Goal: Task Accomplishment & Management: Use online tool/utility

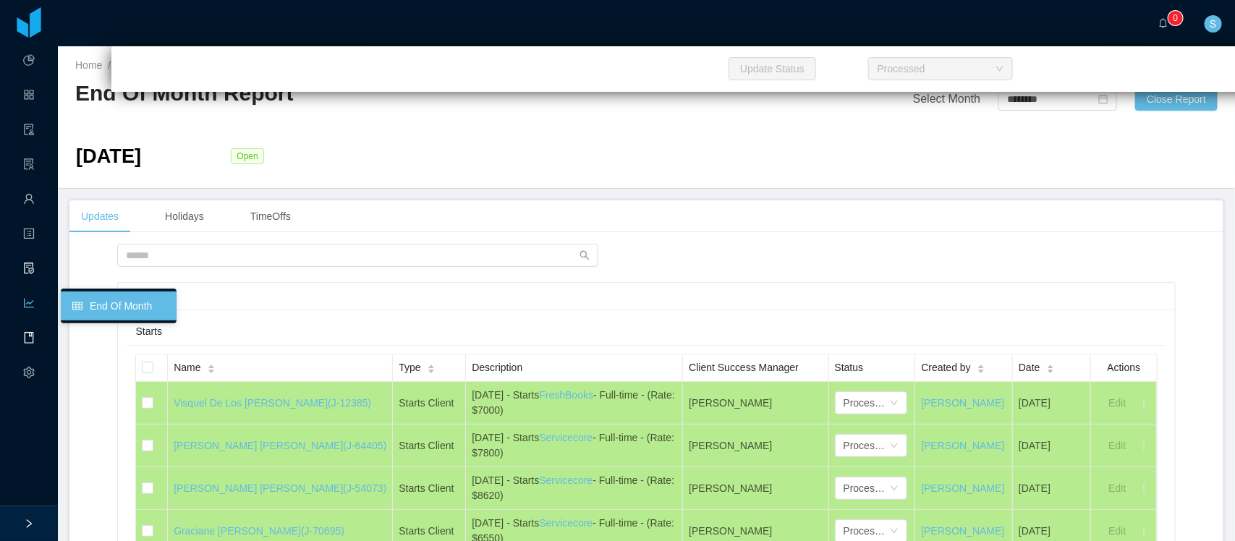
click at [33, 269] on icon "icon: file-protect" at bounding box center [28, 269] width 9 height 12
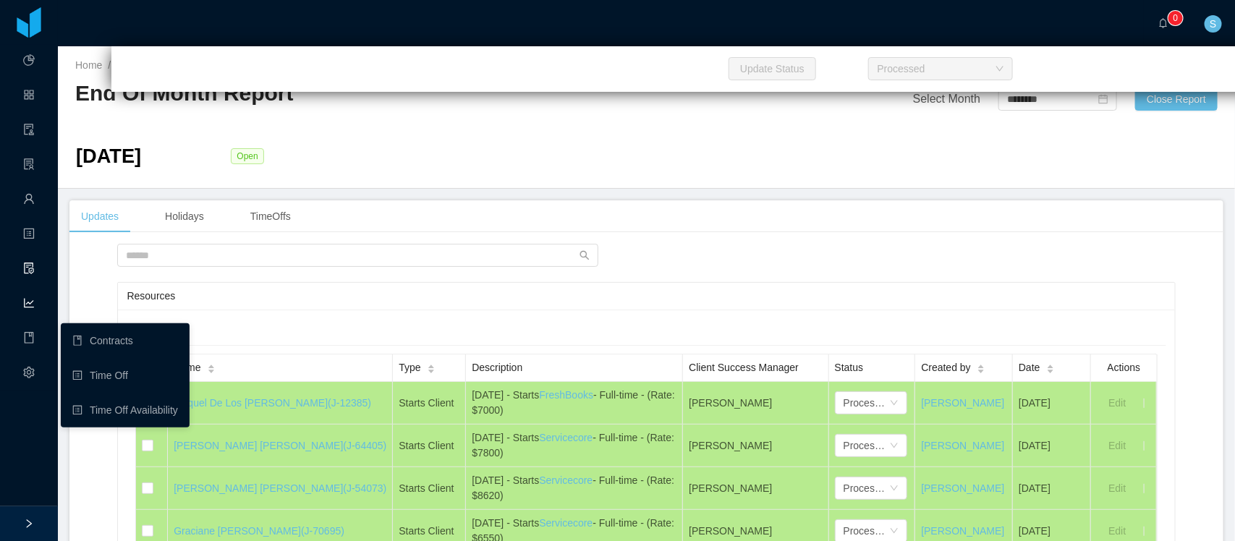
scroll to position [24586, 0]
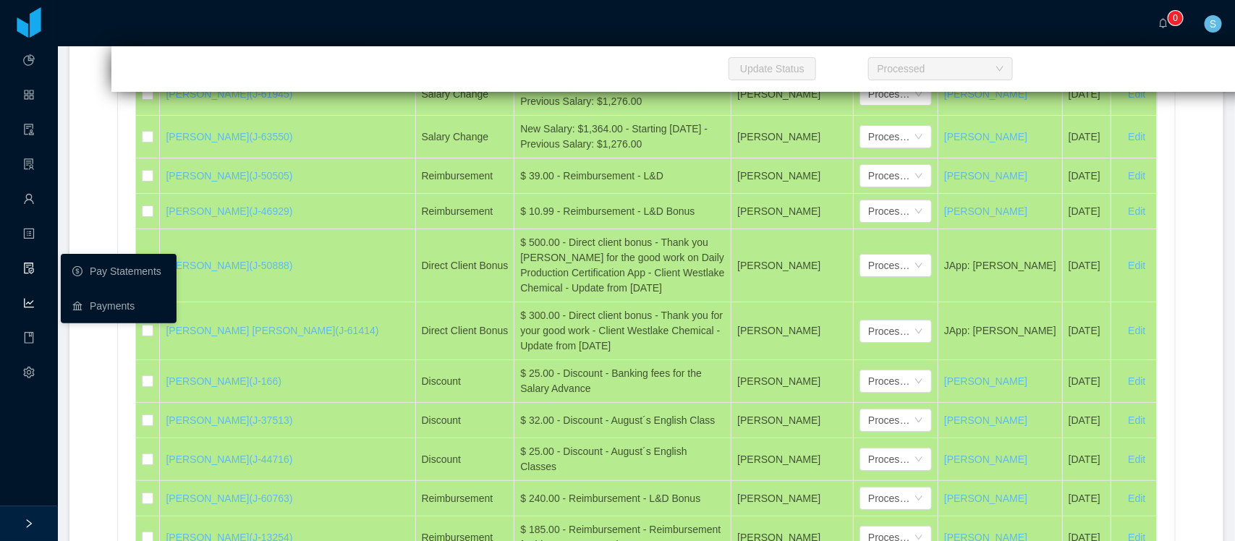
click at [29, 261] on icon "icon: file-protect" at bounding box center [29, 270] width 12 height 29
click at [93, 262] on link "Pay Statements" at bounding box center [118, 271] width 93 height 29
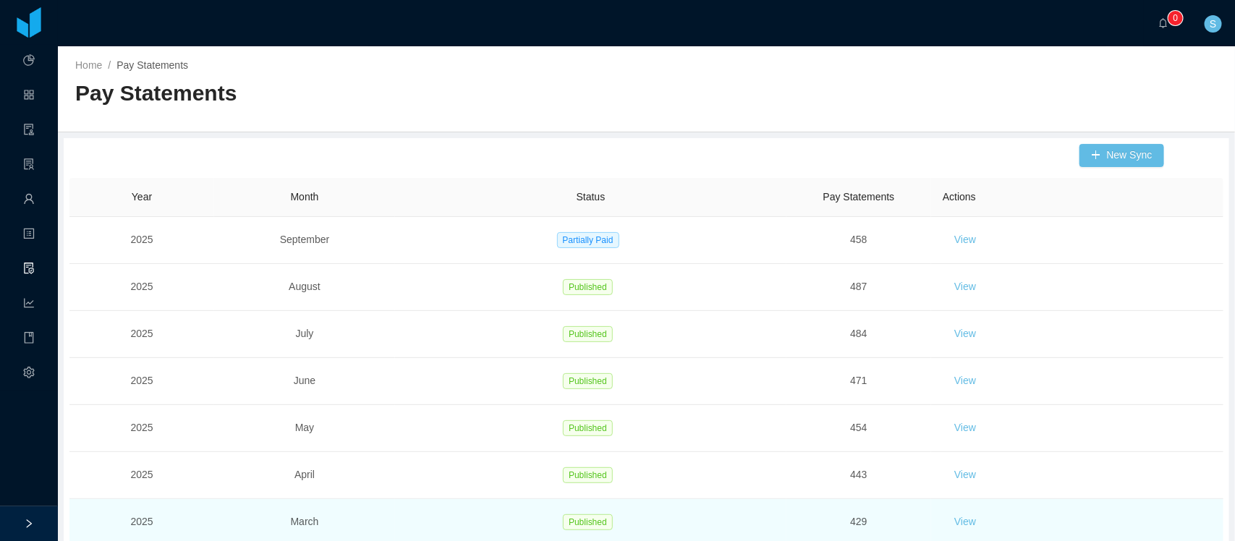
scroll to position [90, 0]
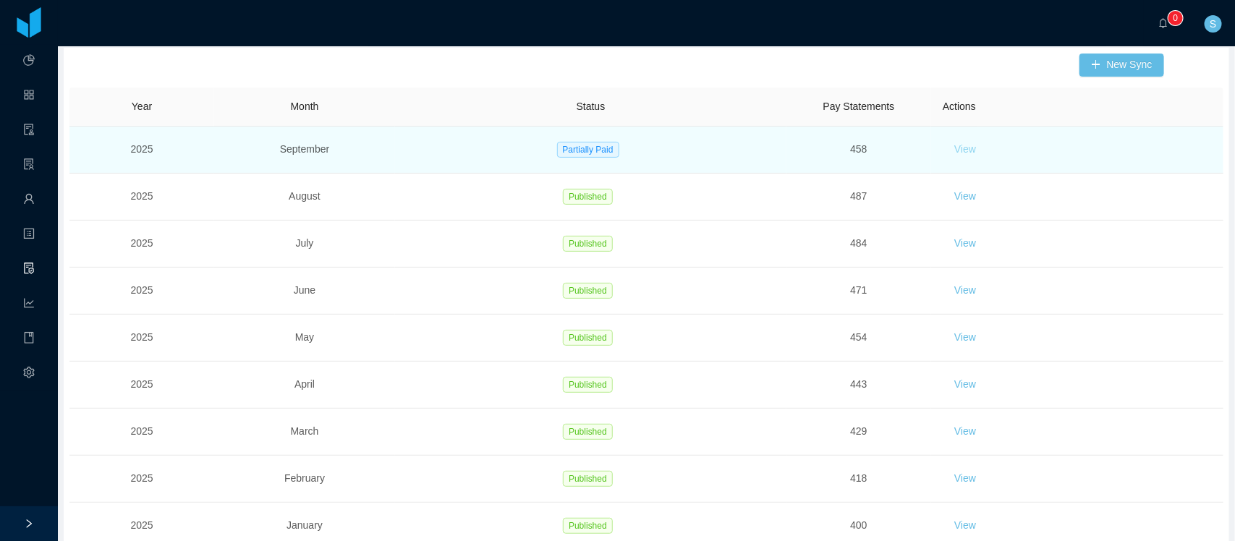
click at [957, 149] on button "View" at bounding box center [965, 149] width 45 height 23
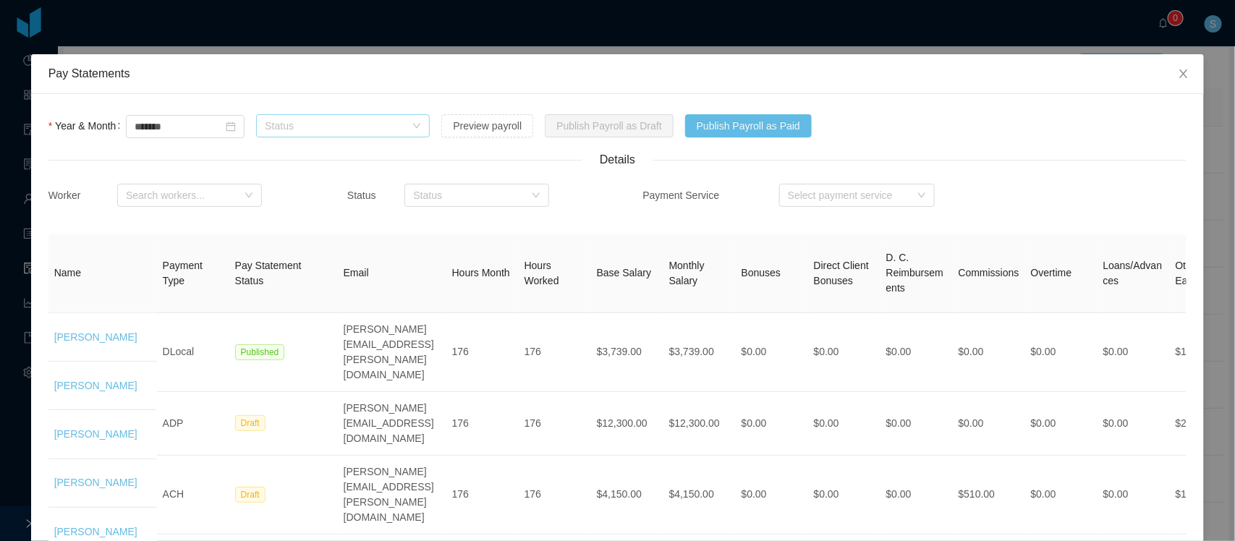
click at [356, 130] on div "Status" at bounding box center [335, 126] width 140 height 14
click at [526, 130] on button "Preview payroll" at bounding box center [487, 125] width 92 height 23
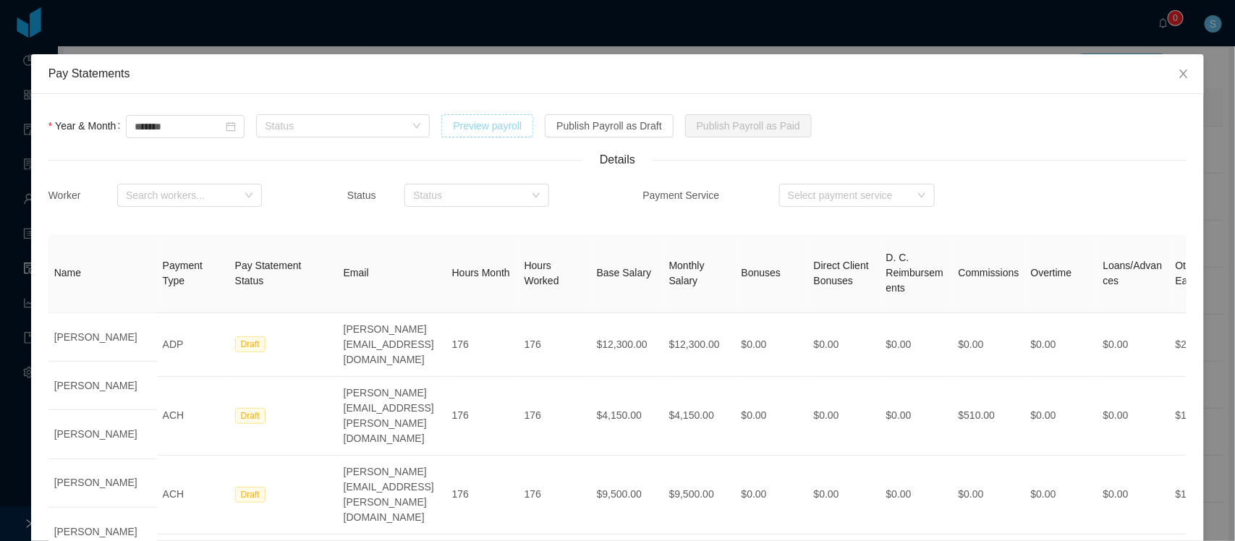
click at [508, 128] on button "Preview payroll" at bounding box center [487, 125] width 92 height 23
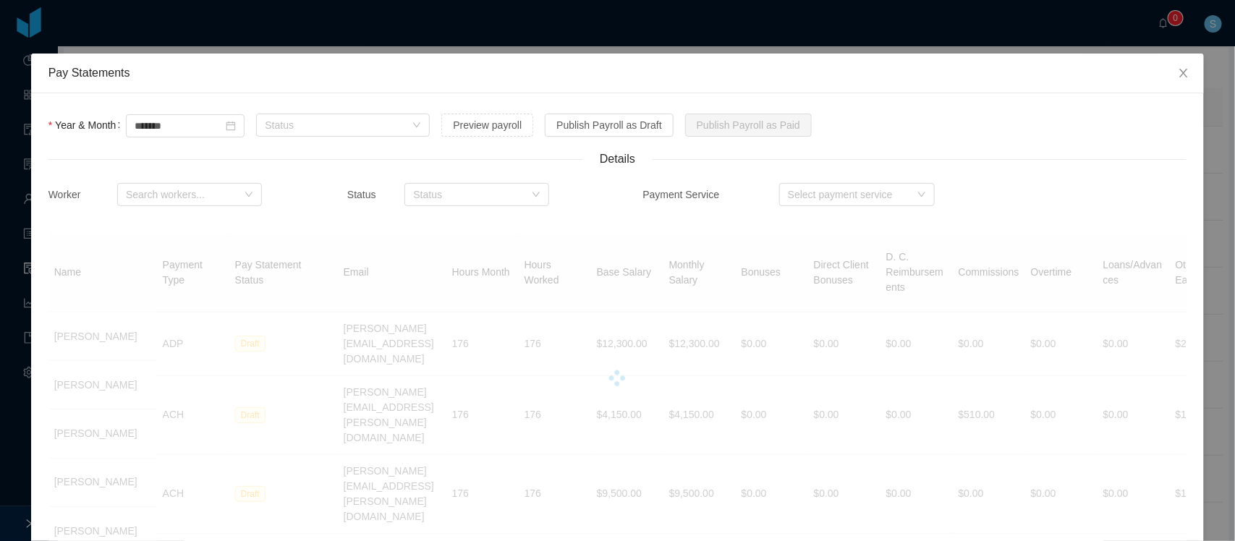
scroll to position [0, 0]
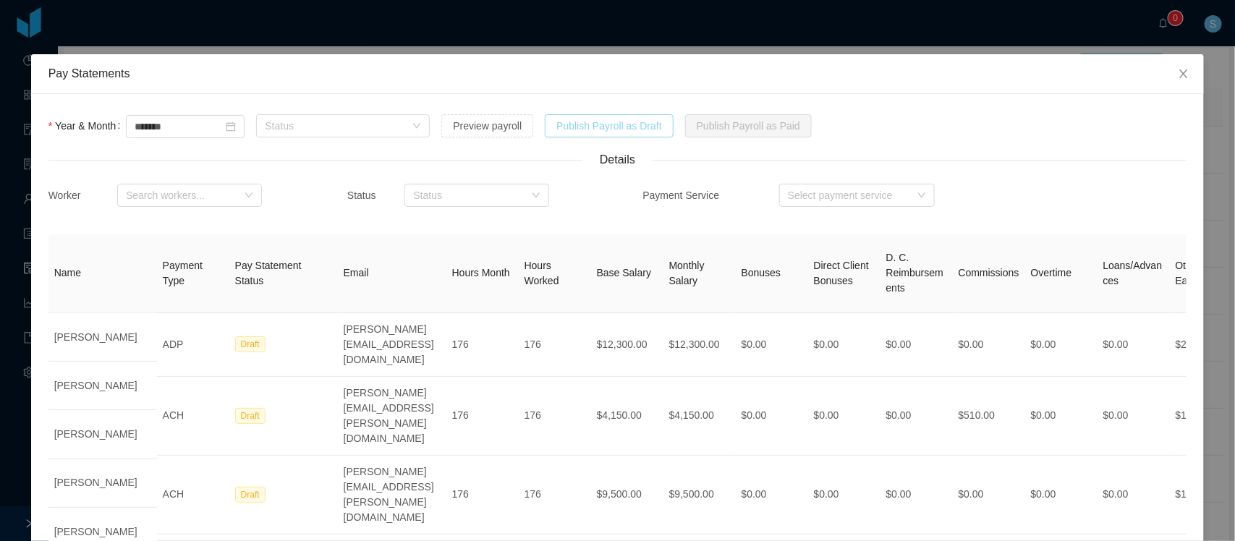
click at [639, 129] on button "Publish Payroll as Draft" at bounding box center [609, 125] width 129 height 23
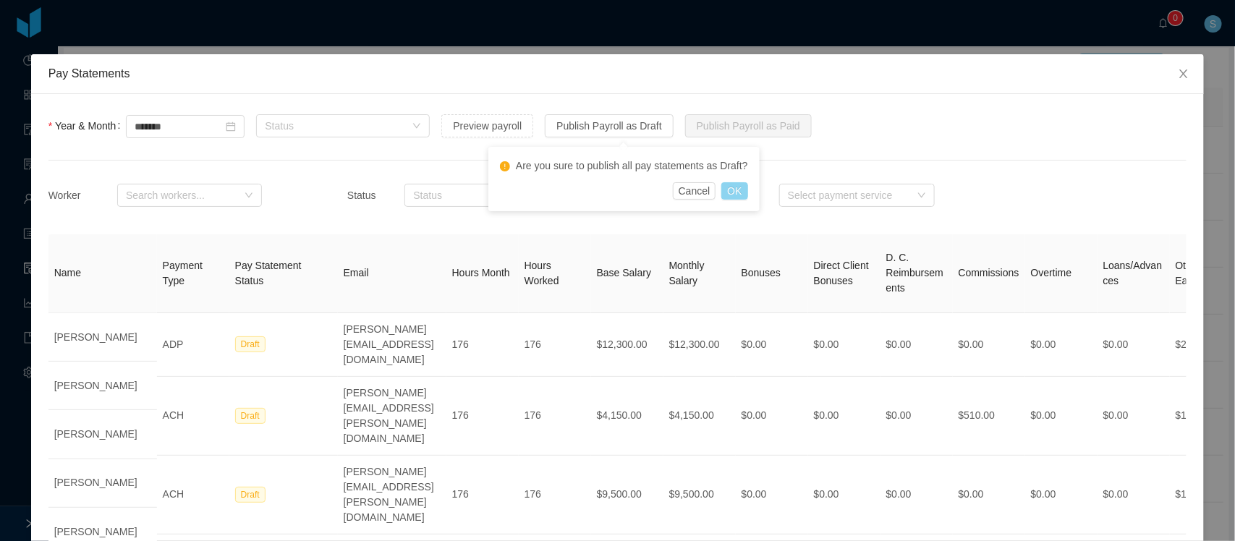
click at [733, 192] on button "OK" at bounding box center [734, 190] width 26 height 17
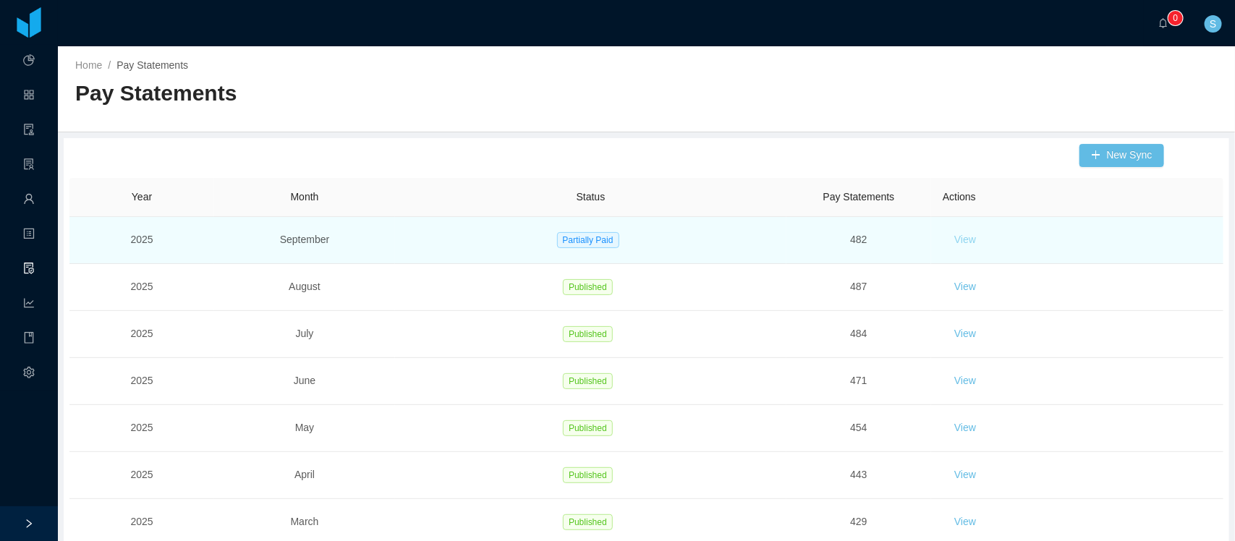
click at [963, 243] on button "View" at bounding box center [965, 240] width 45 height 23
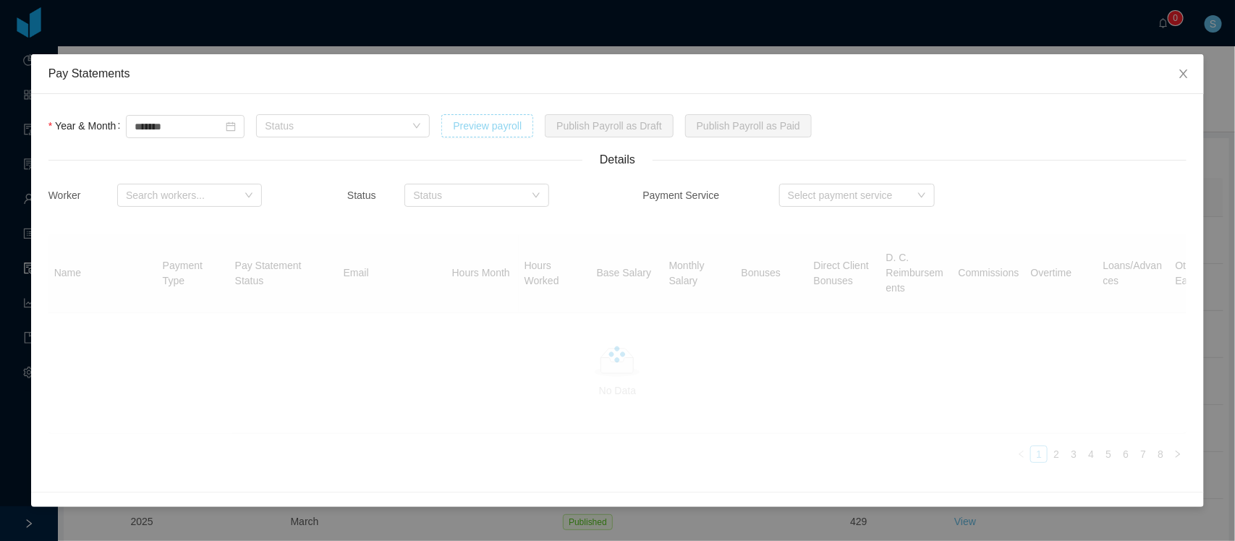
click at [525, 125] on button "Preview payroll" at bounding box center [487, 125] width 92 height 23
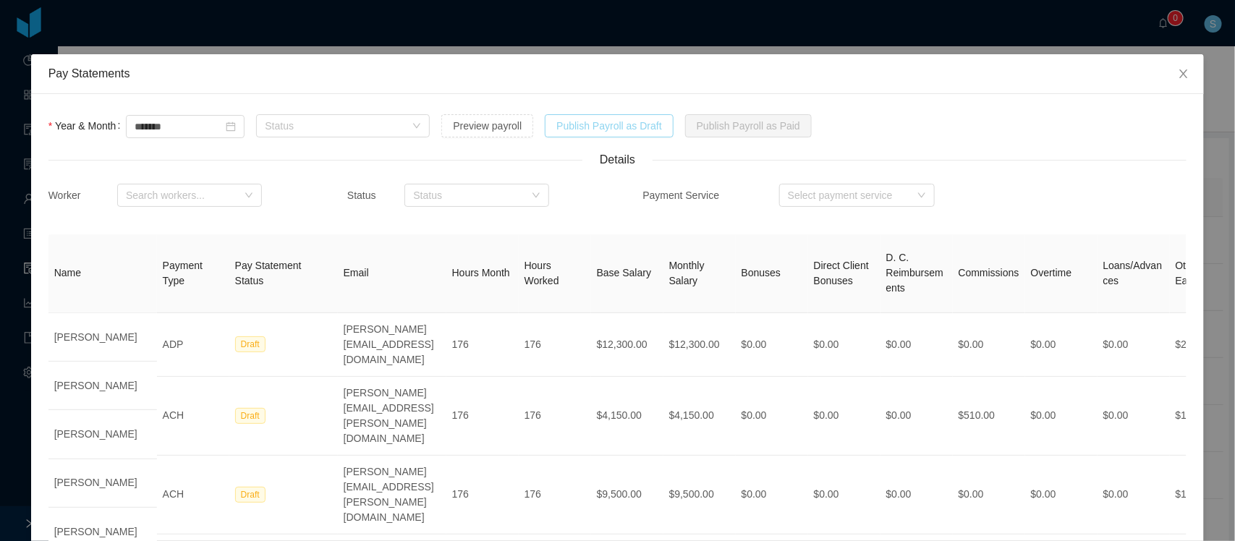
click at [611, 117] on button "Publish Payroll as Draft" at bounding box center [609, 125] width 129 height 23
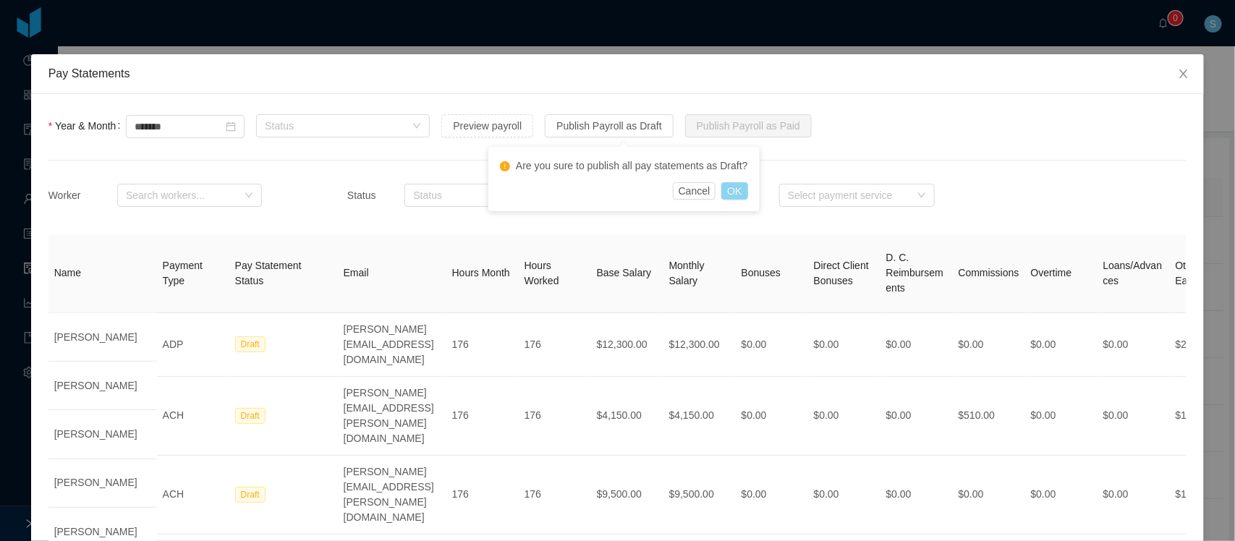
click at [724, 190] on button "OK" at bounding box center [734, 190] width 26 height 17
